Goal: Communication & Community: Answer question/provide support

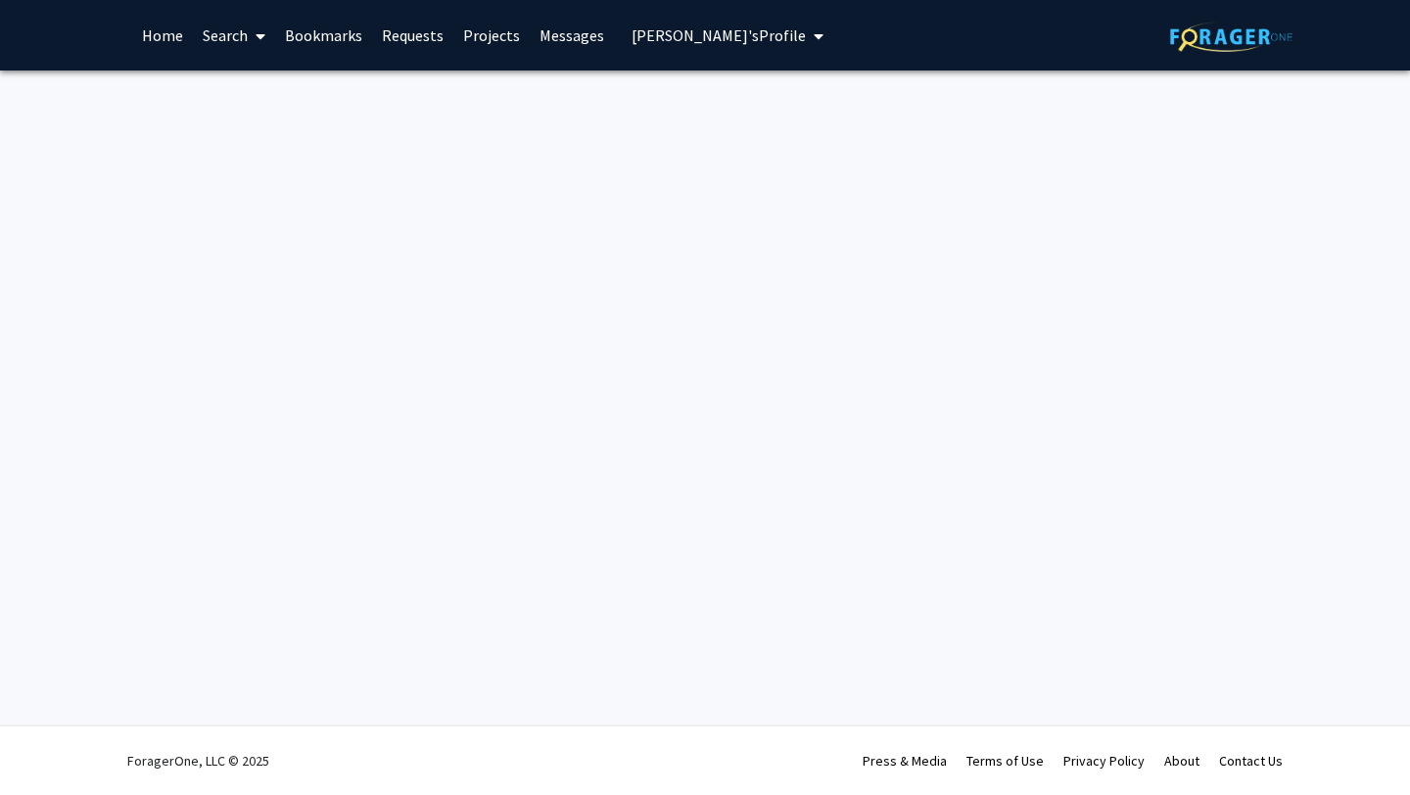
click at [1181, 48] on img at bounding box center [1231, 37] width 122 height 30
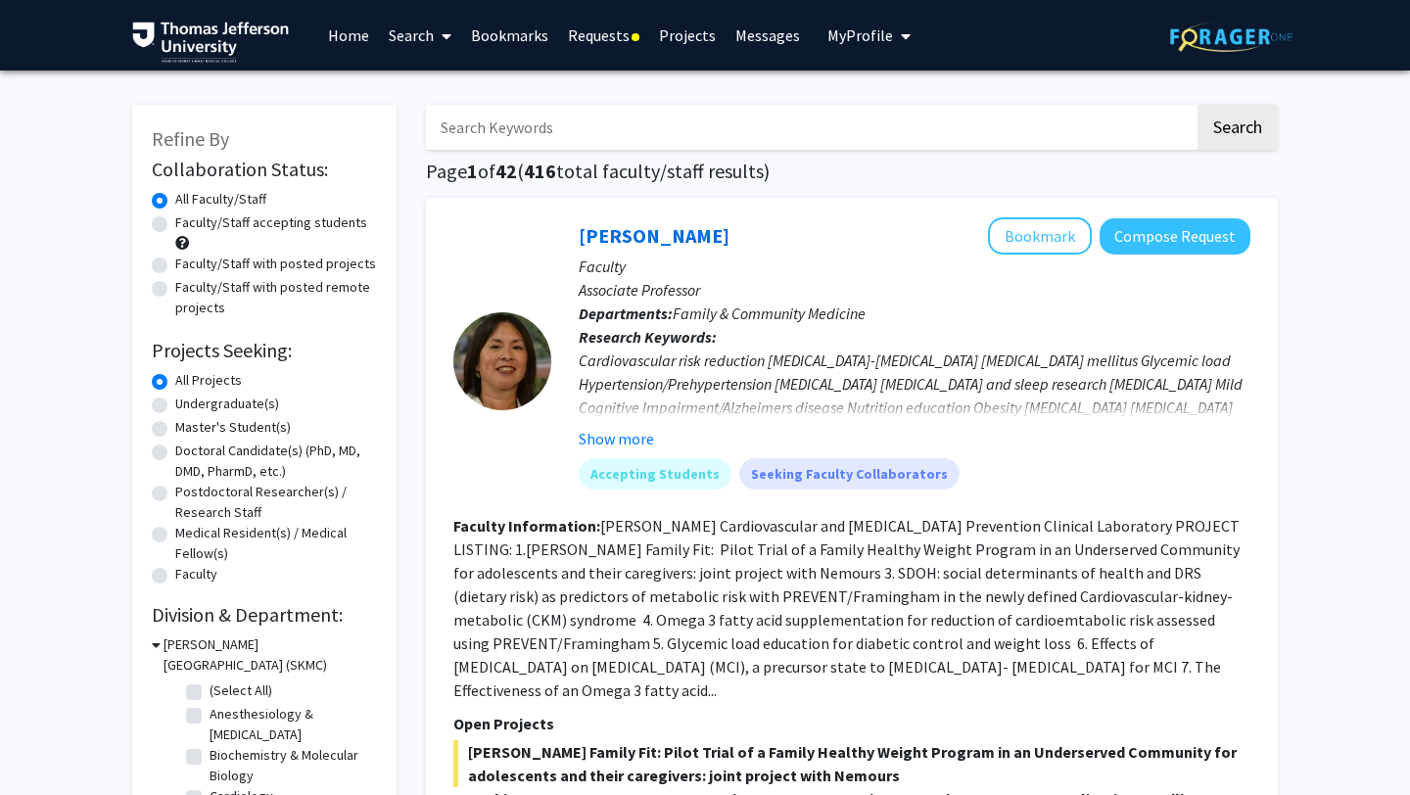
click at [593, 32] on link "Requests" at bounding box center [603, 35] width 91 height 69
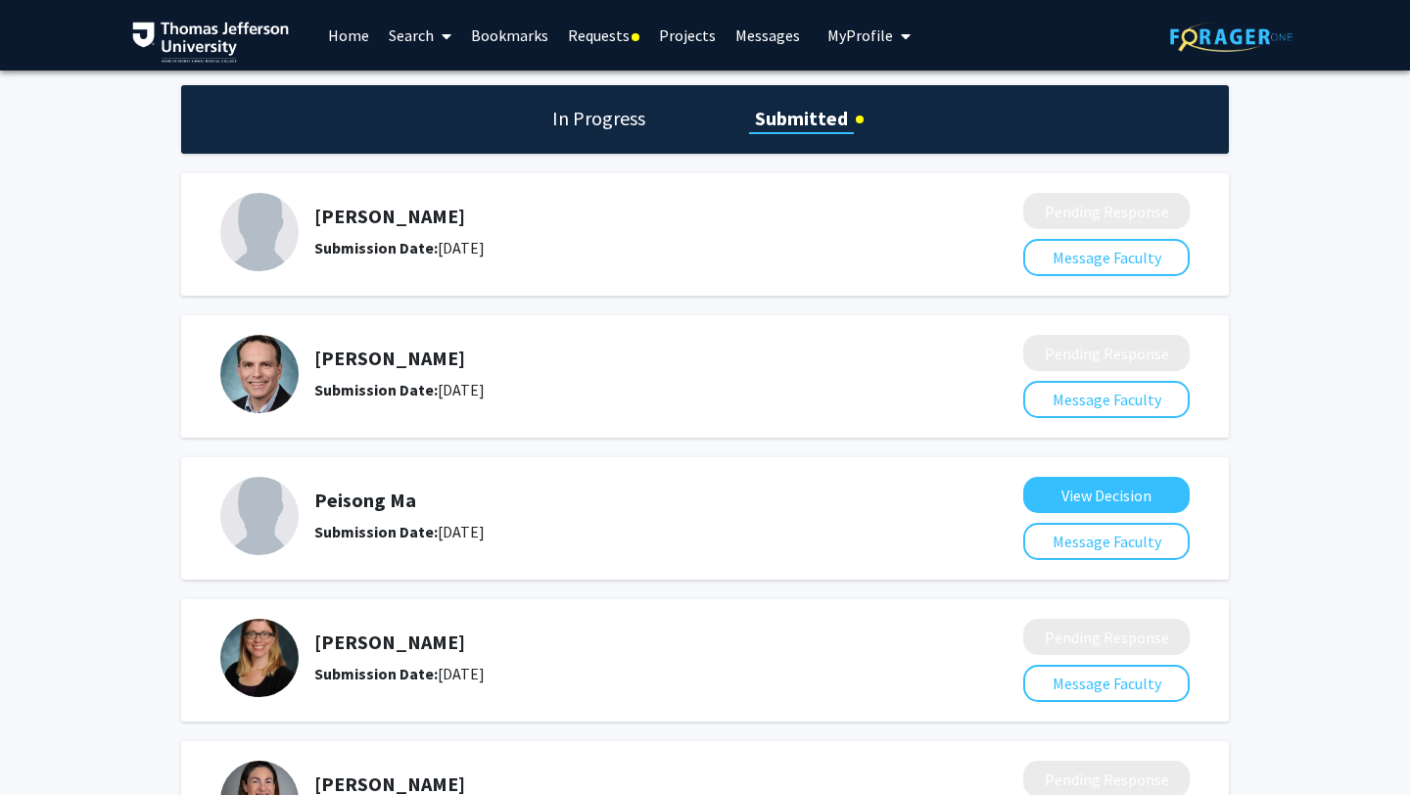
click at [785, 15] on link "Messages" at bounding box center [767, 35] width 84 height 69
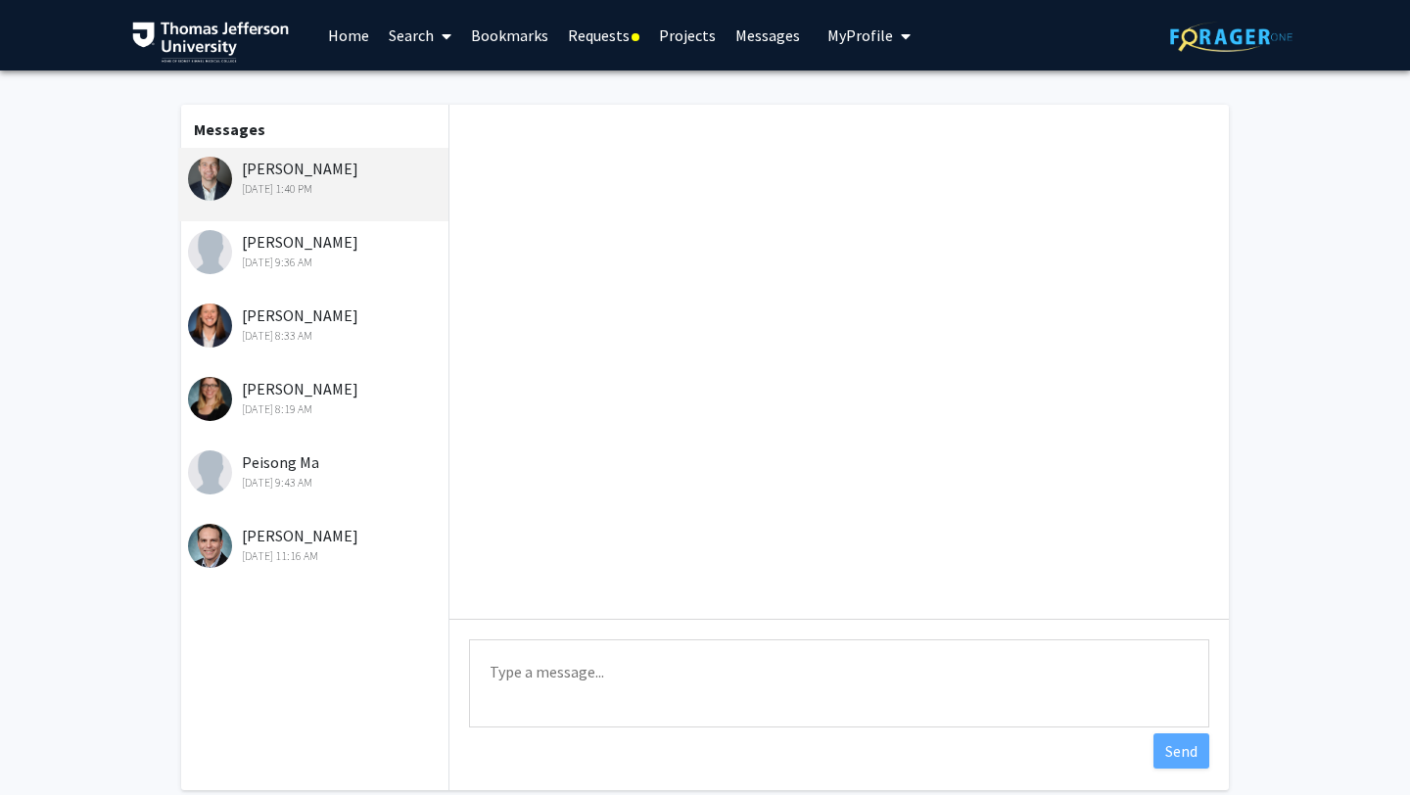
scroll to position [841, 0]
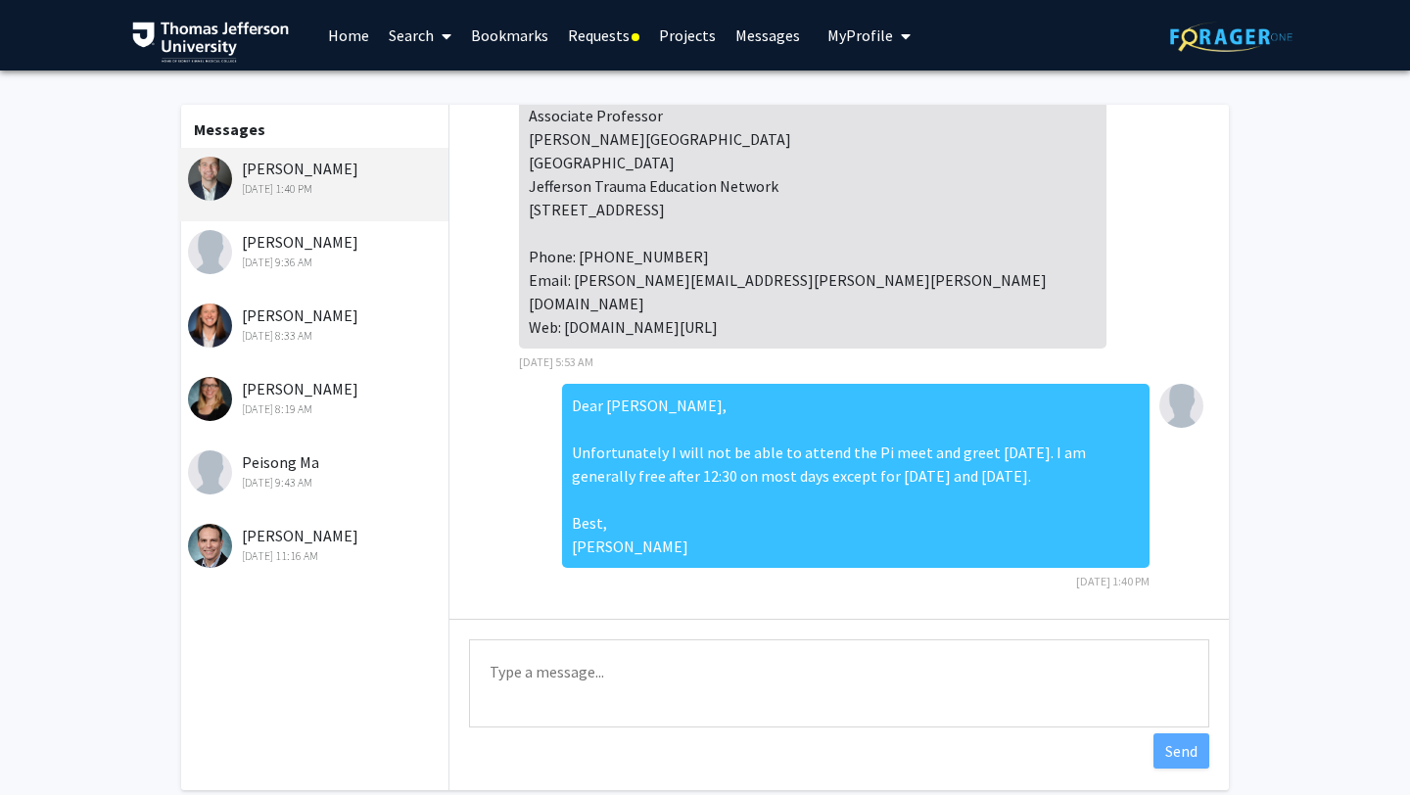
click at [546, 684] on textarea "Type a message" at bounding box center [839, 683] width 740 height 88
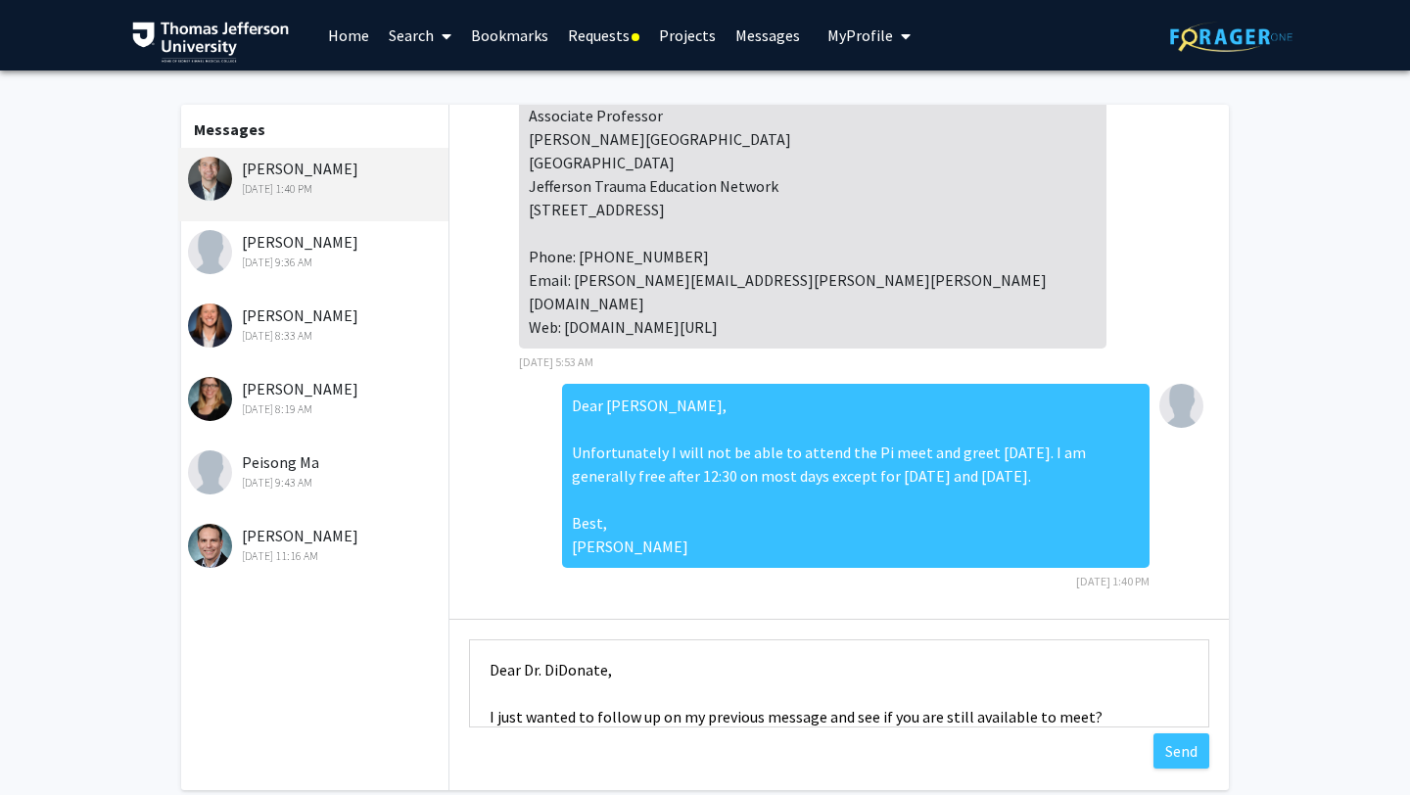
paste textarea "Next week I am available anytime [DATE] or on the weekend. I am available past …"
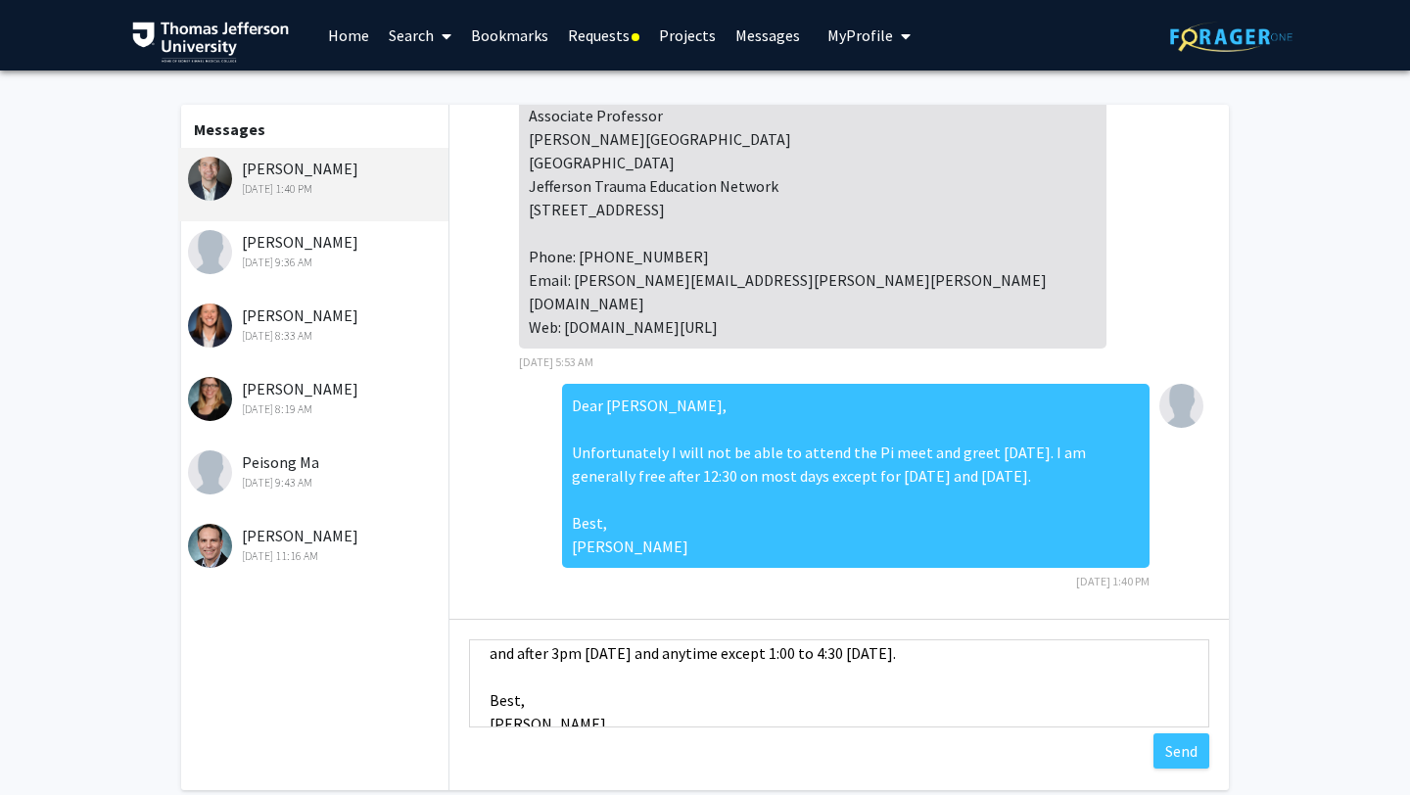
scroll to position [141, 0]
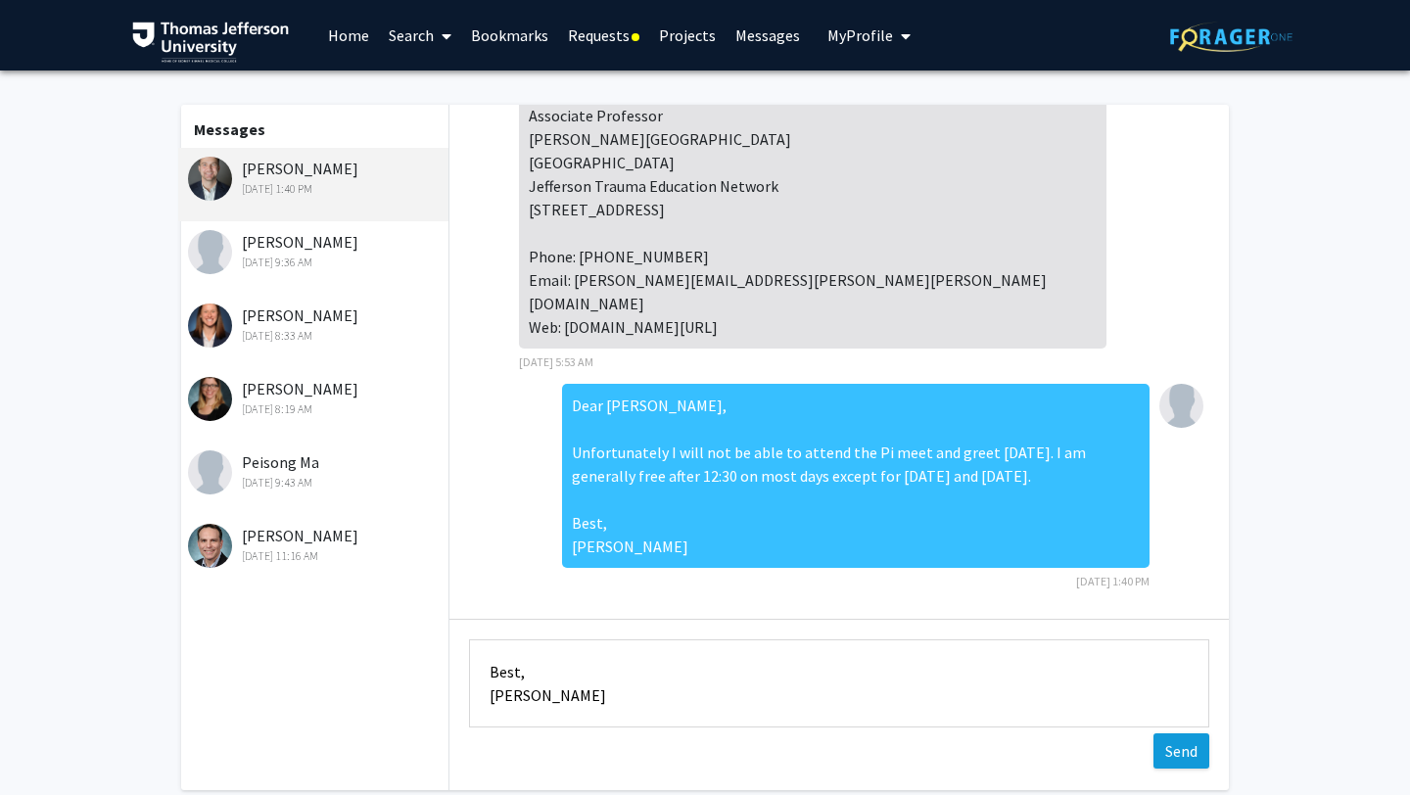
type textarea "Dear Dr. DiDonate, I just wanted to follow up on my previous message and see if…"
click at [1165, 747] on button "Send" at bounding box center [1181, 750] width 56 height 35
